Goal: Find specific page/section: Locate a particular part of the current website

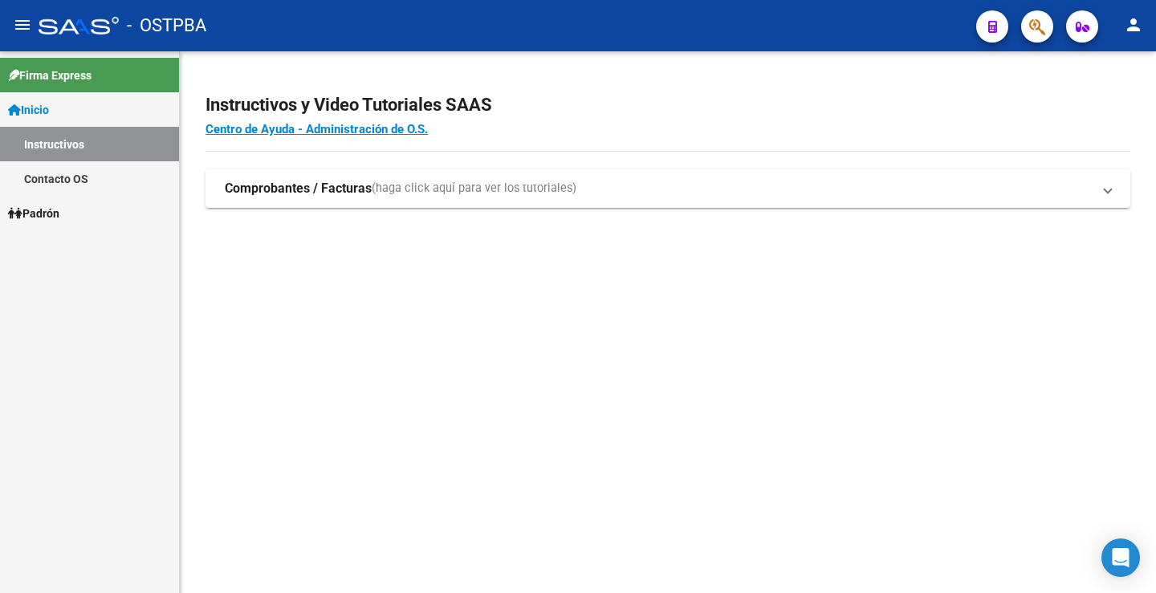
click at [1043, 22] on icon "button" at bounding box center [1037, 27] width 16 height 18
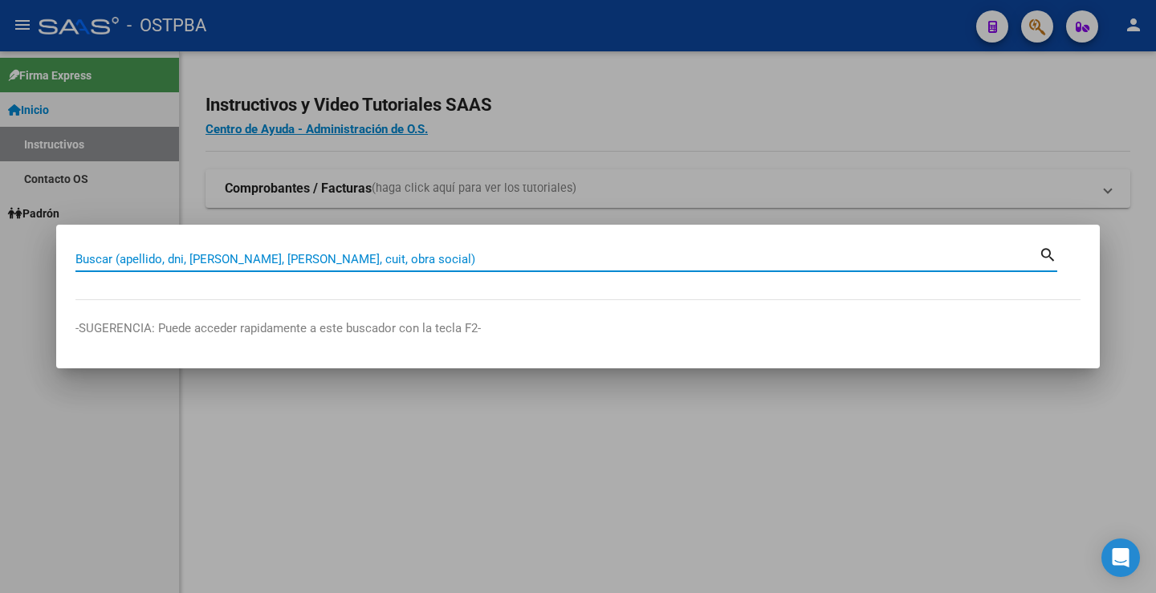
paste input "20207482480"
type input "20207482480"
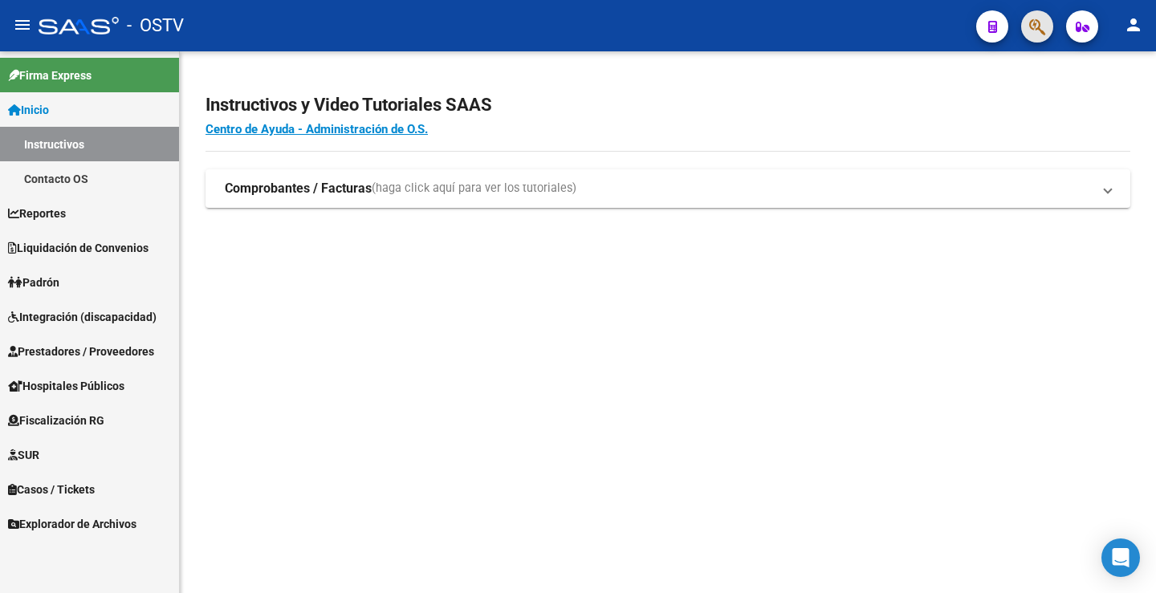
click at [1029, 34] on button "button" at bounding box center [1037, 26] width 32 height 32
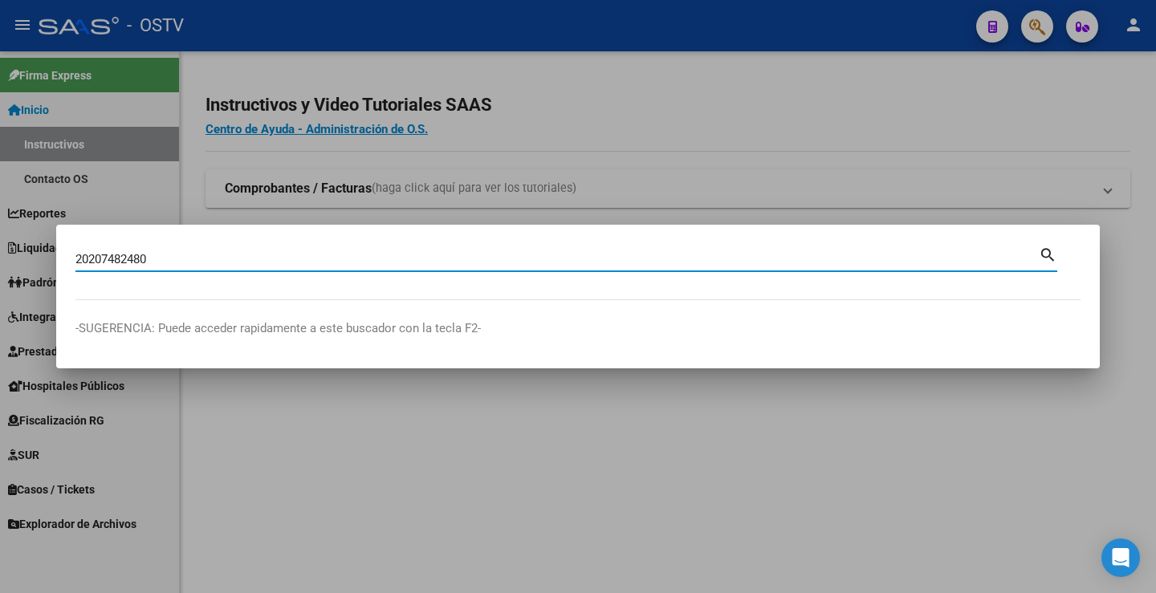
type input "20207482480"
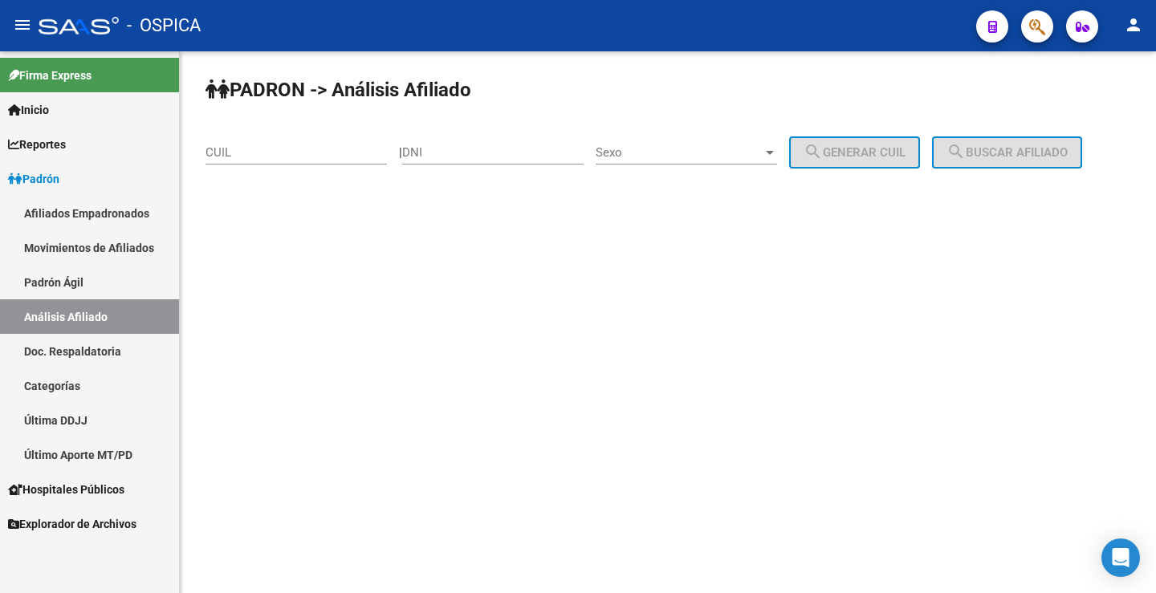
click at [1033, 31] on icon "button" at bounding box center [1037, 27] width 16 height 18
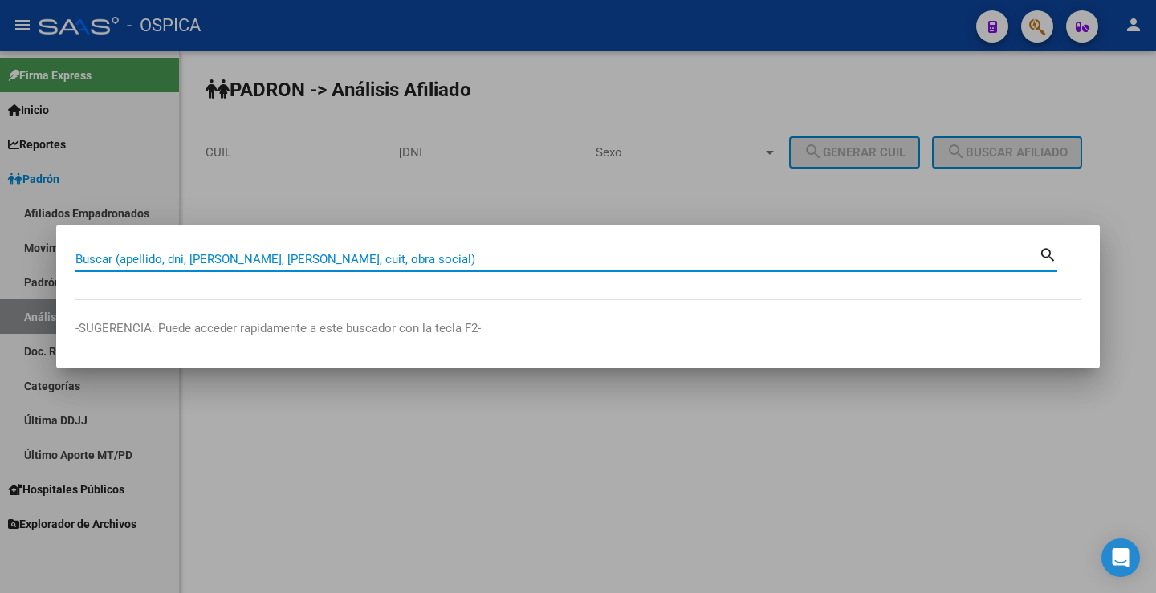
paste input "20207482480"
type input "20207482480"
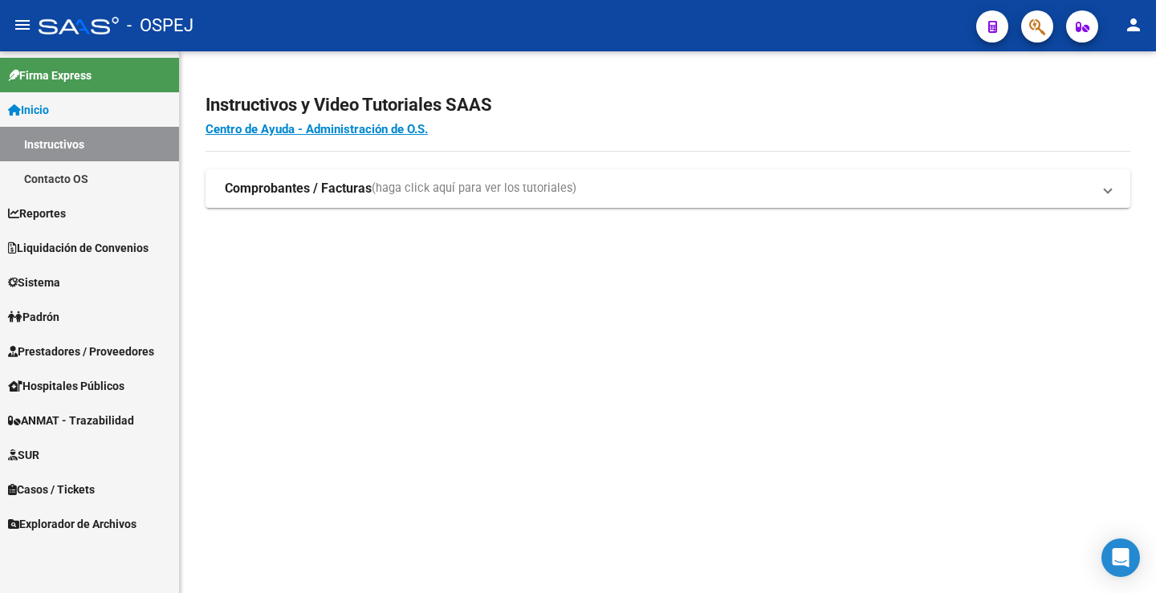
click at [1040, 17] on span "button" at bounding box center [1037, 26] width 16 height 33
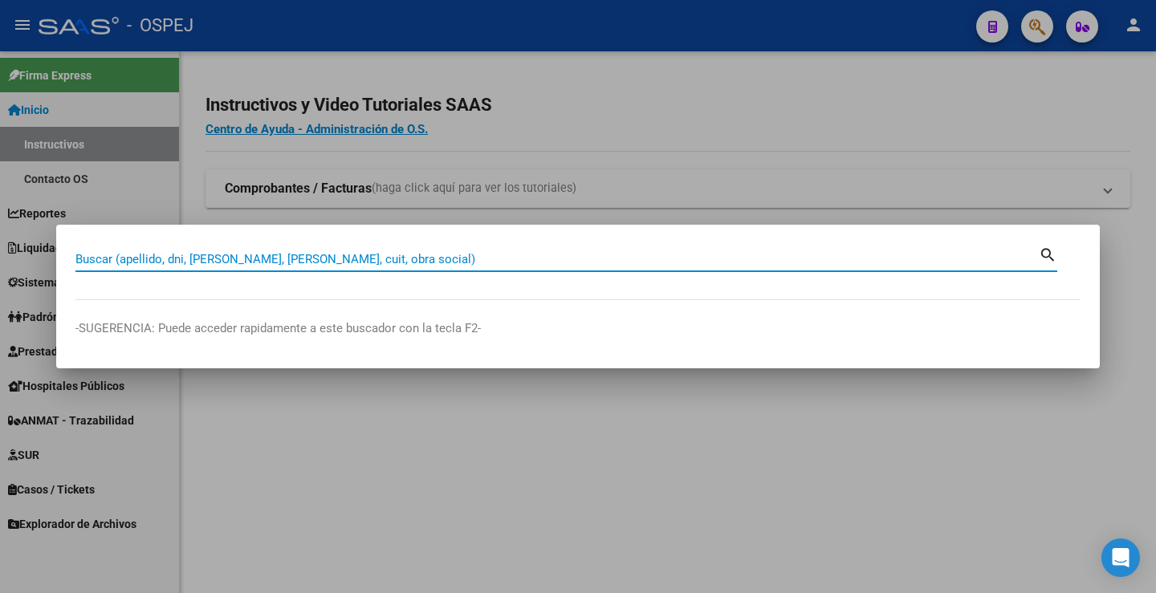
paste input "20207482480"
type input "20207482480"
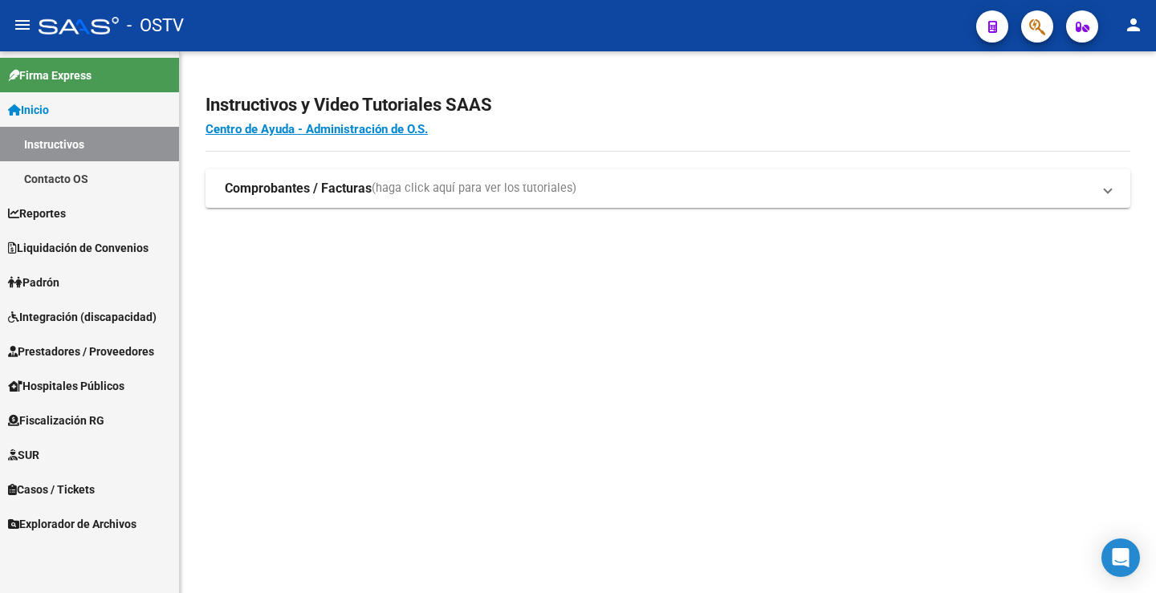
click at [1052, 10] on div at bounding box center [1030, 26] width 45 height 33
drag, startPoint x: 1050, startPoint y: 15, endPoint x: 1041, endPoint y: 18, distance: 9.4
click at [1048, 15] on app-search-popup at bounding box center [1037, 24] width 32 height 20
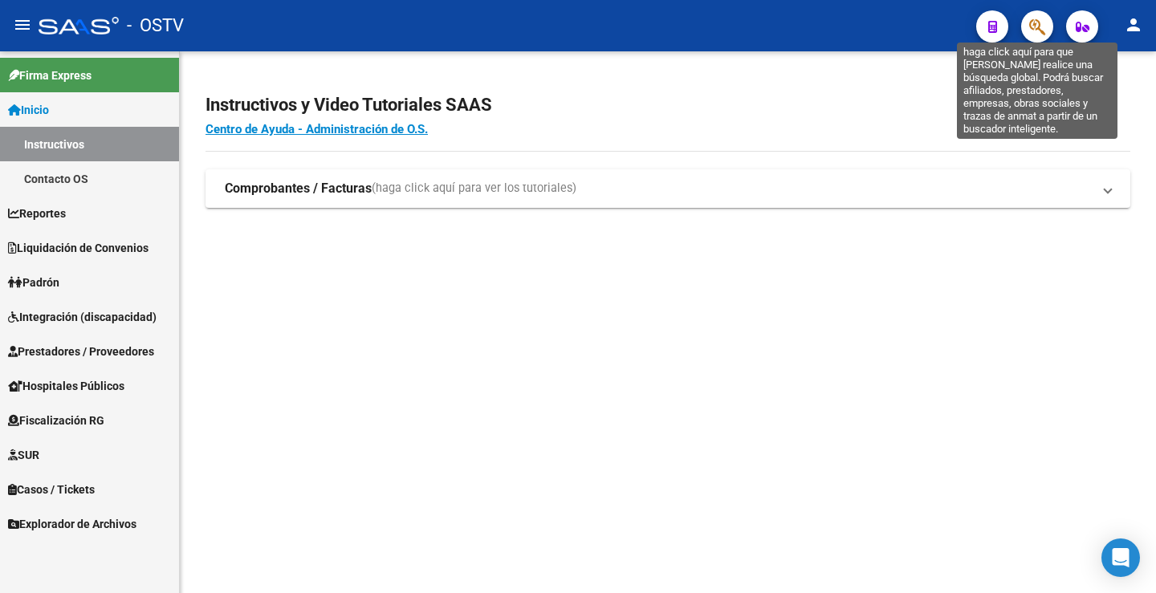
click at [1041, 18] on icon "button" at bounding box center [1037, 27] width 16 height 18
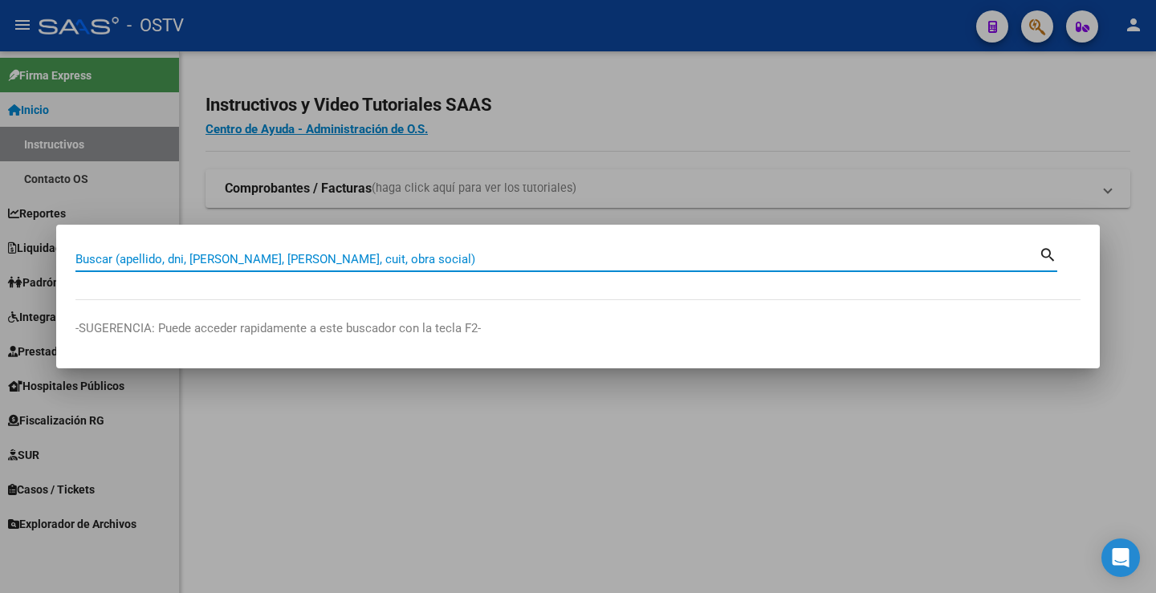
paste input "27210907950"
type input "27210907950"
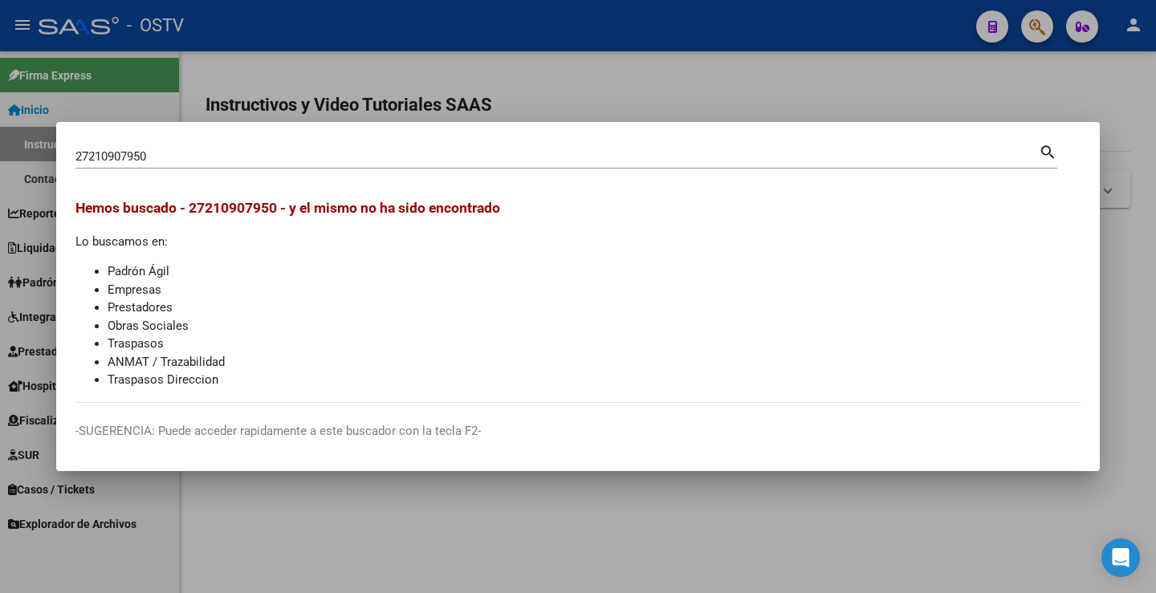
click at [248, 53] on div at bounding box center [578, 296] width 1156 height 593
